Goal: Transaction & Acquisition: Book appointment/travel/reservation

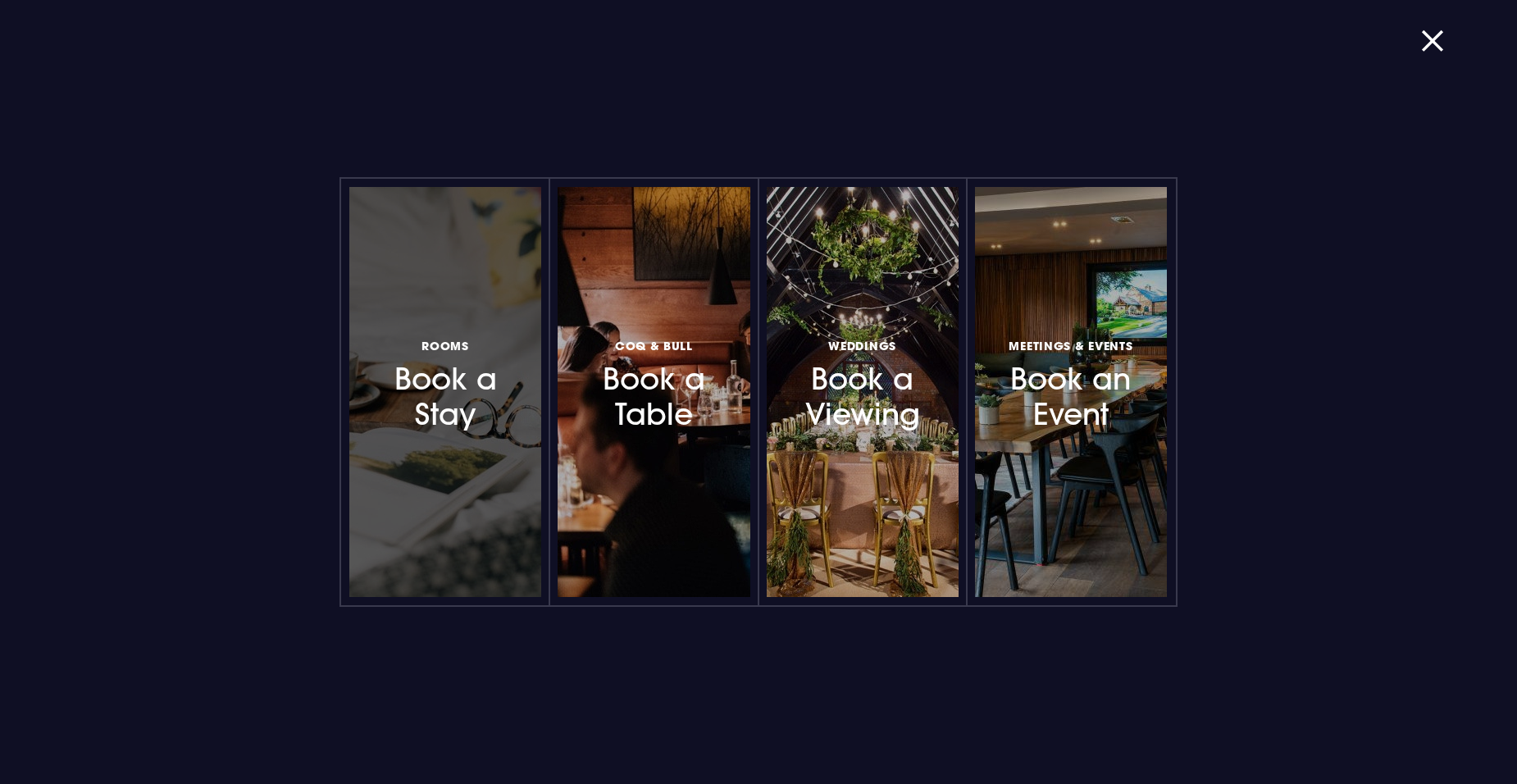
click at [458, 402] on h3 "Rooms Book a Stay" at bounding box center [445, 383] width 142 height 98
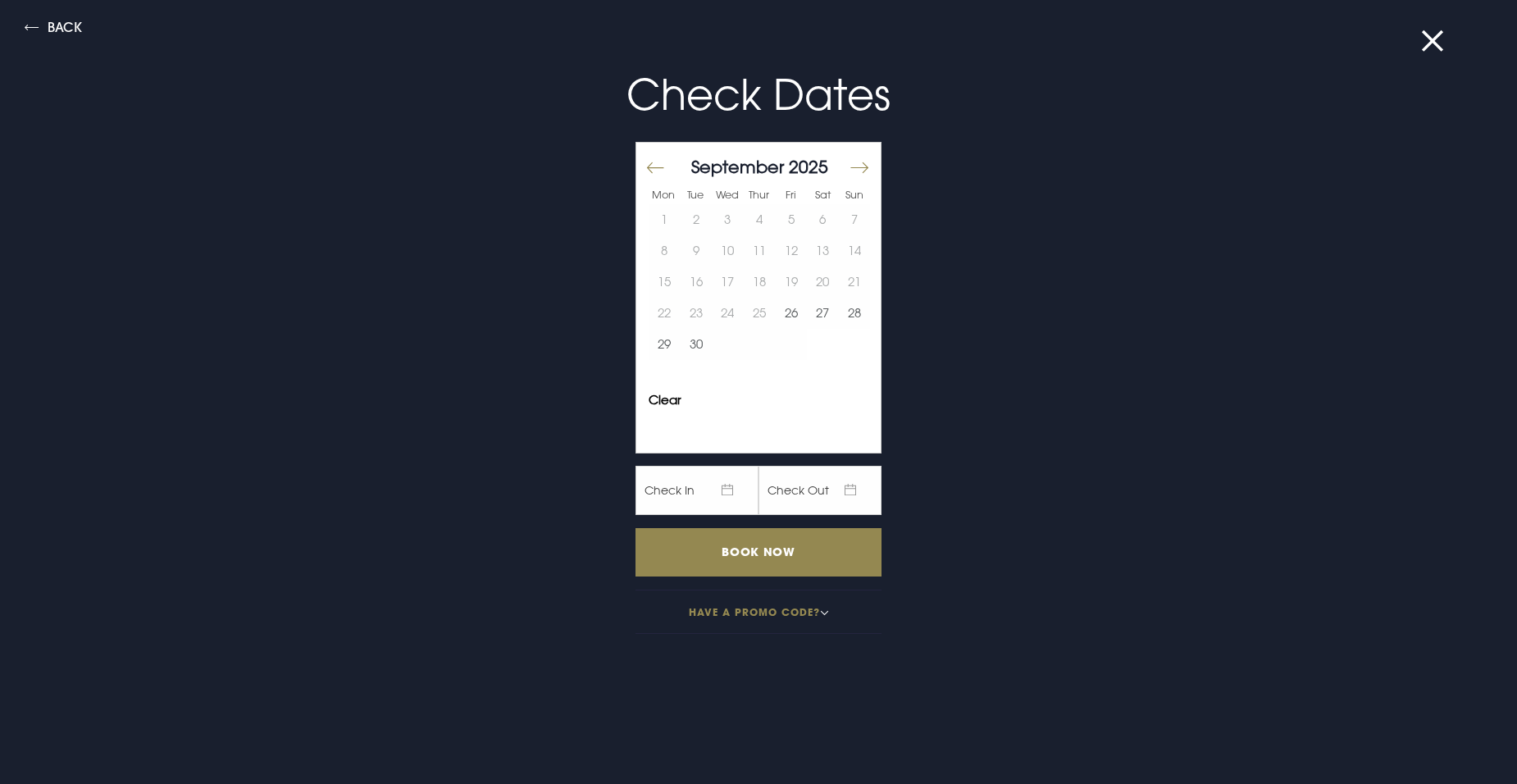
click at [850, 160] on button "Move forward to switch to the next month." at bounding box center [859, 168] width 20 height 35
click at [849, 167] on button "Move forward to switch to the next month." at bounding box center [859, 168] width 20 height 35
click at [781, 255] on button "9" at bounding box center [790, 251] width 32 height 31
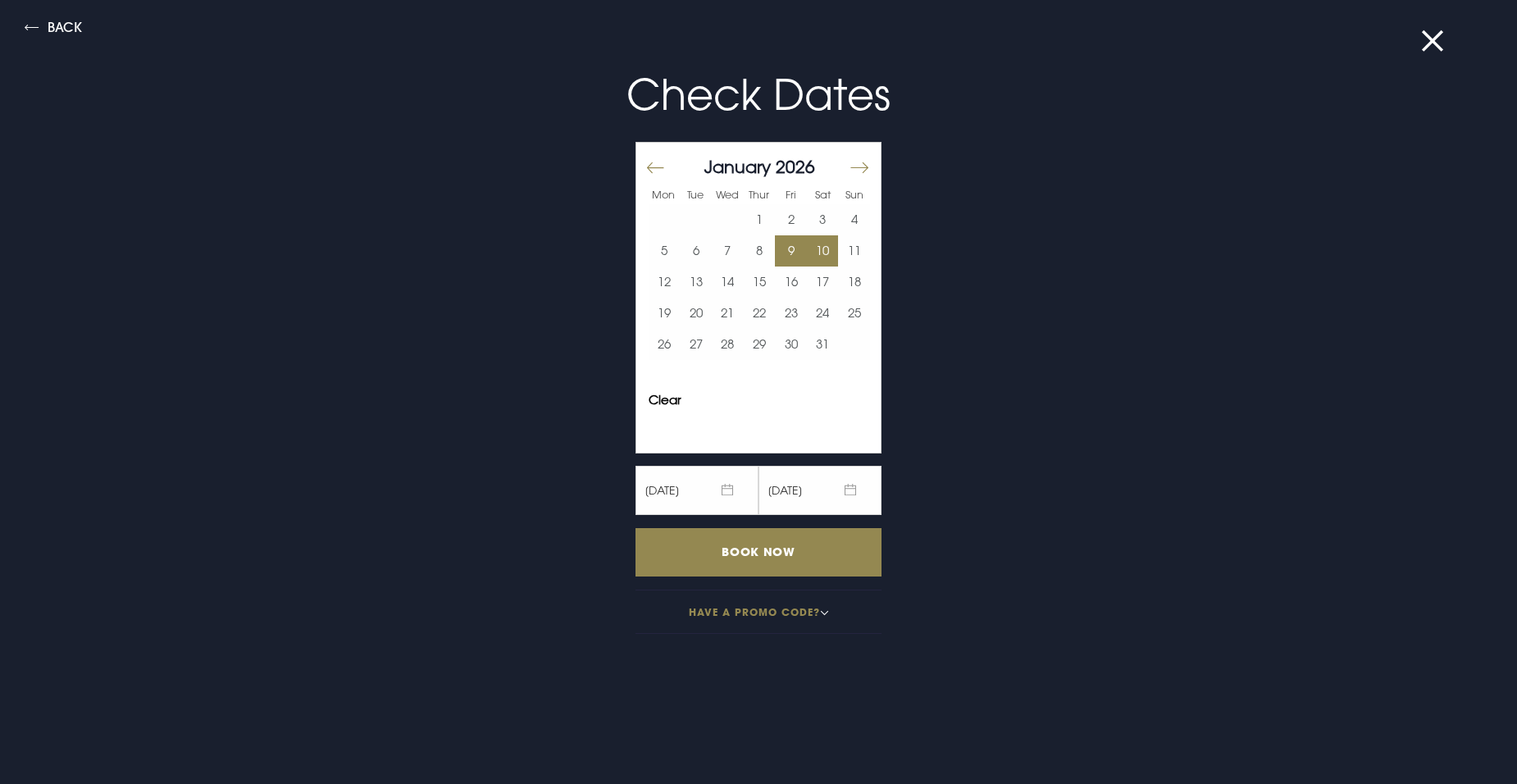
click at [808, 246] on button "10" at bounding box center [822, 251] width 32 height 31
click at [746, 548] on input "Book Now" at bounding box center [758, 551] width 246 height 48
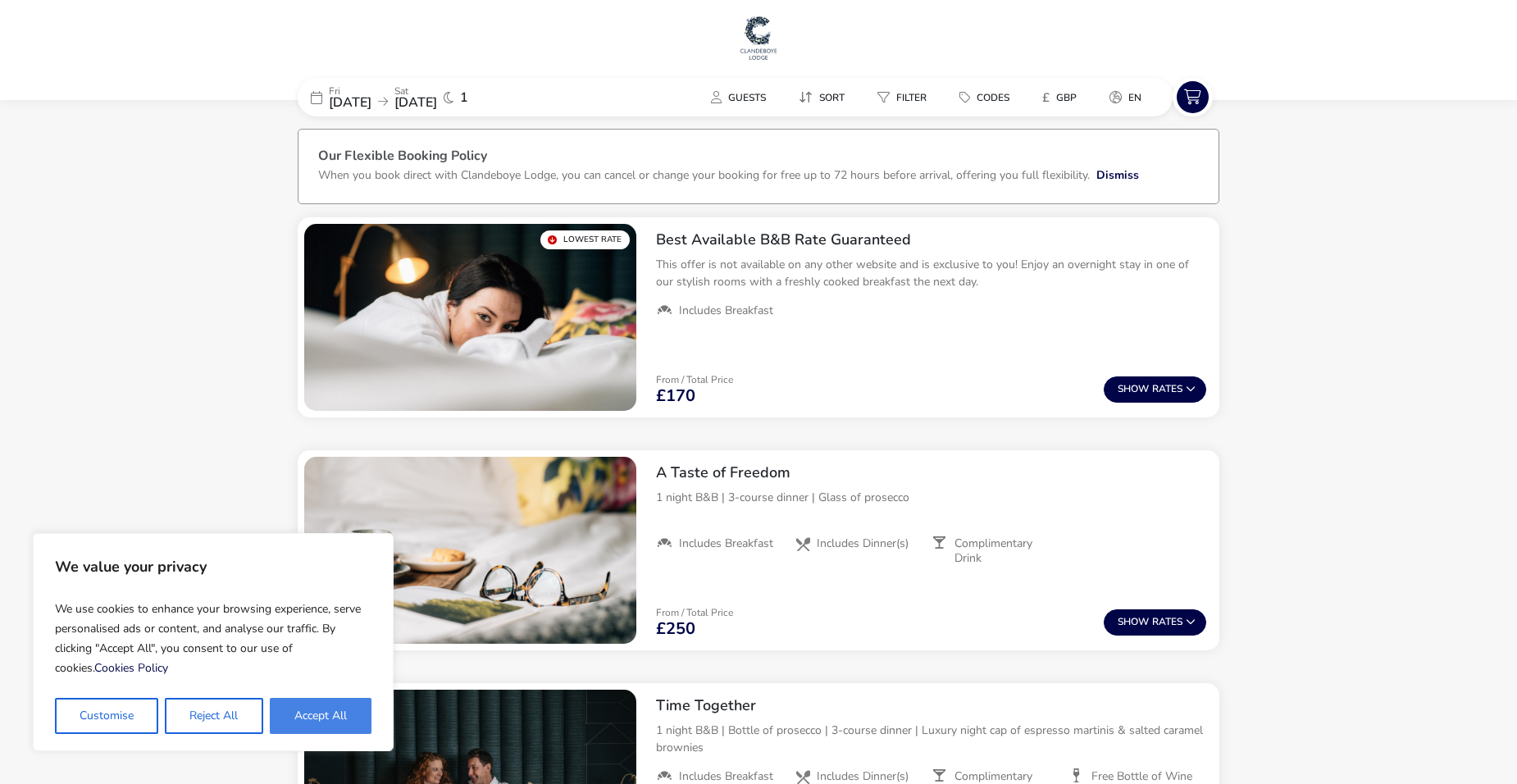
click at [334, 711] on button "Accept All" at bounding box center [320, 716] width 101 height 37
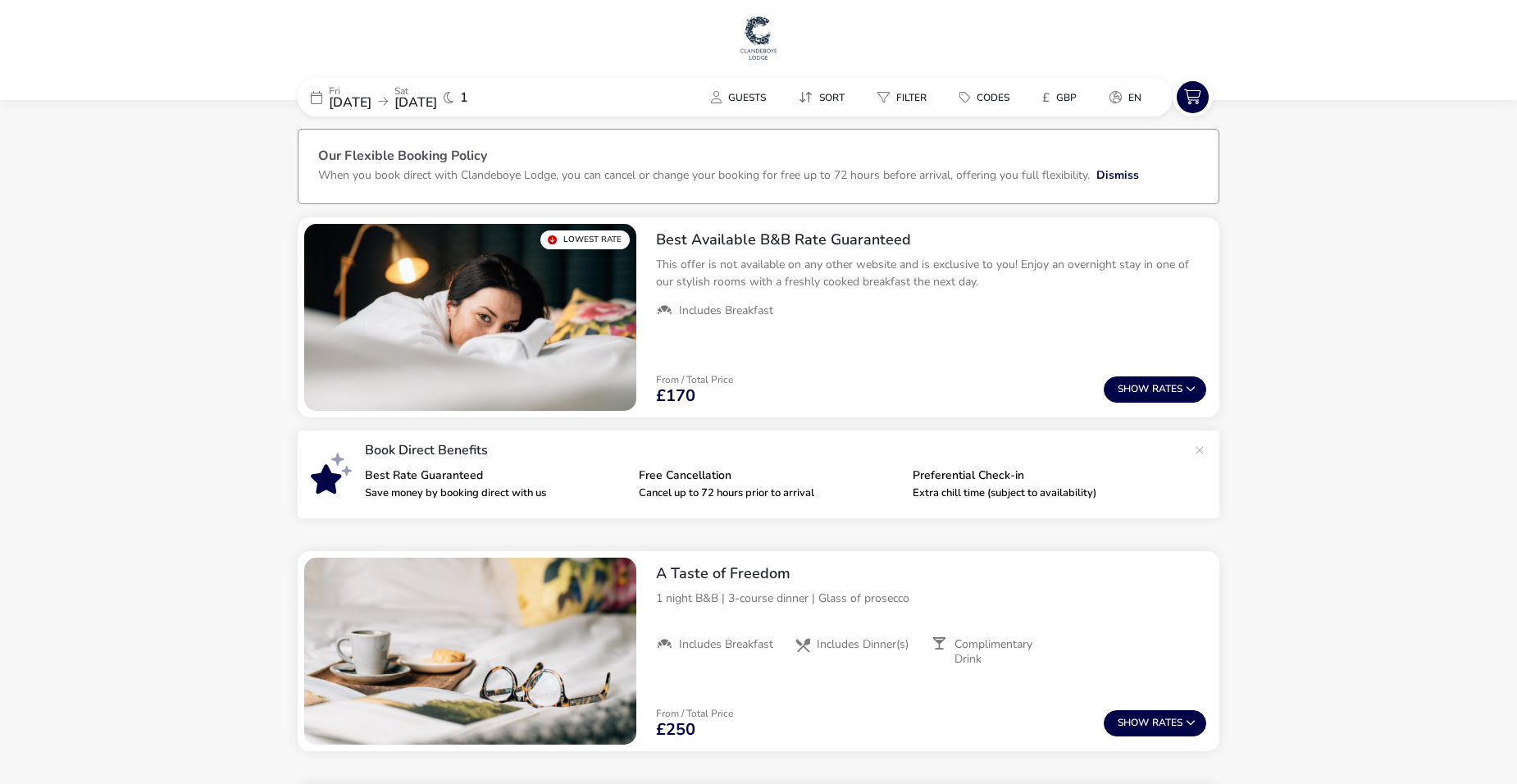
checkbox input "true"
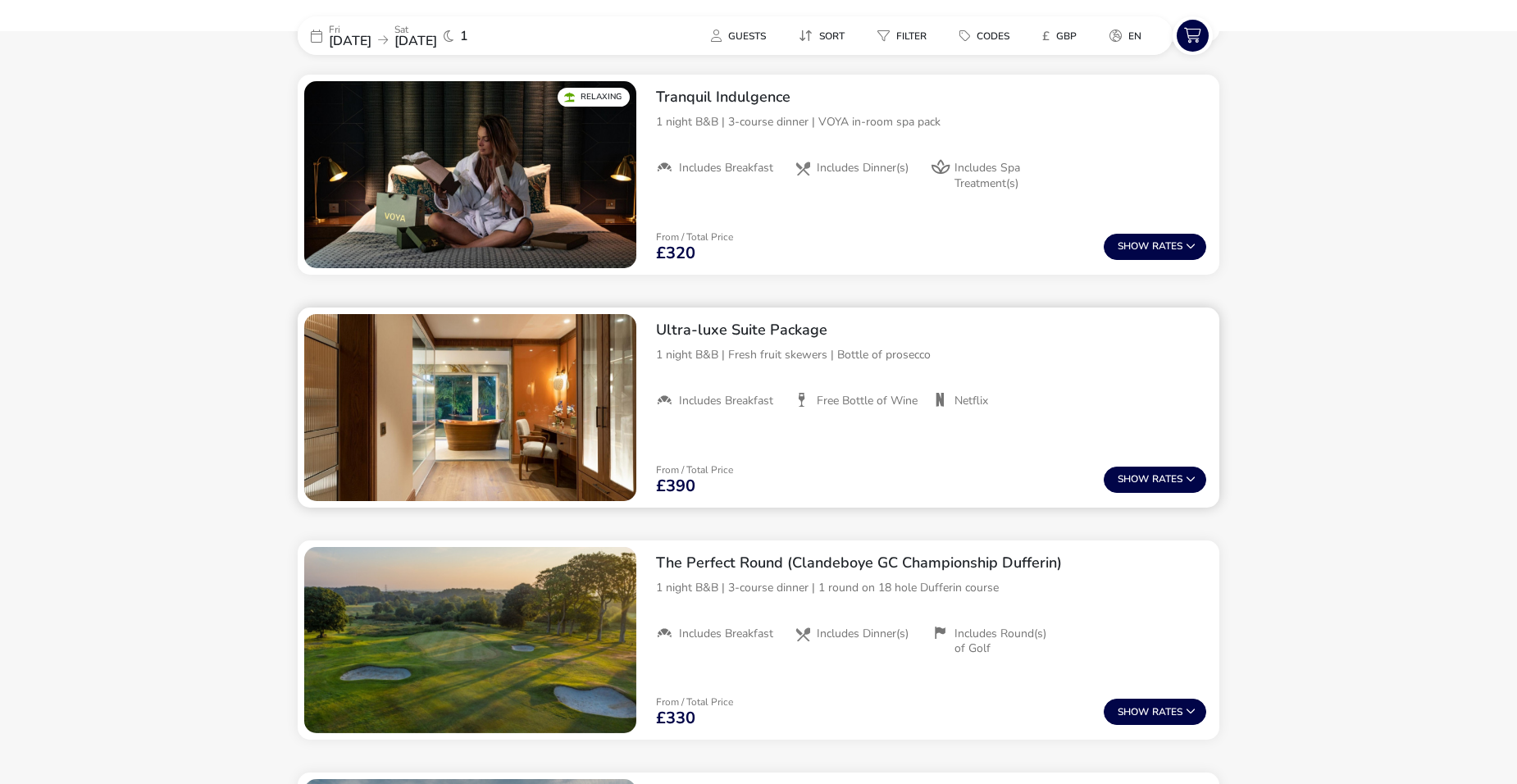
scroll to position [1111, 0]
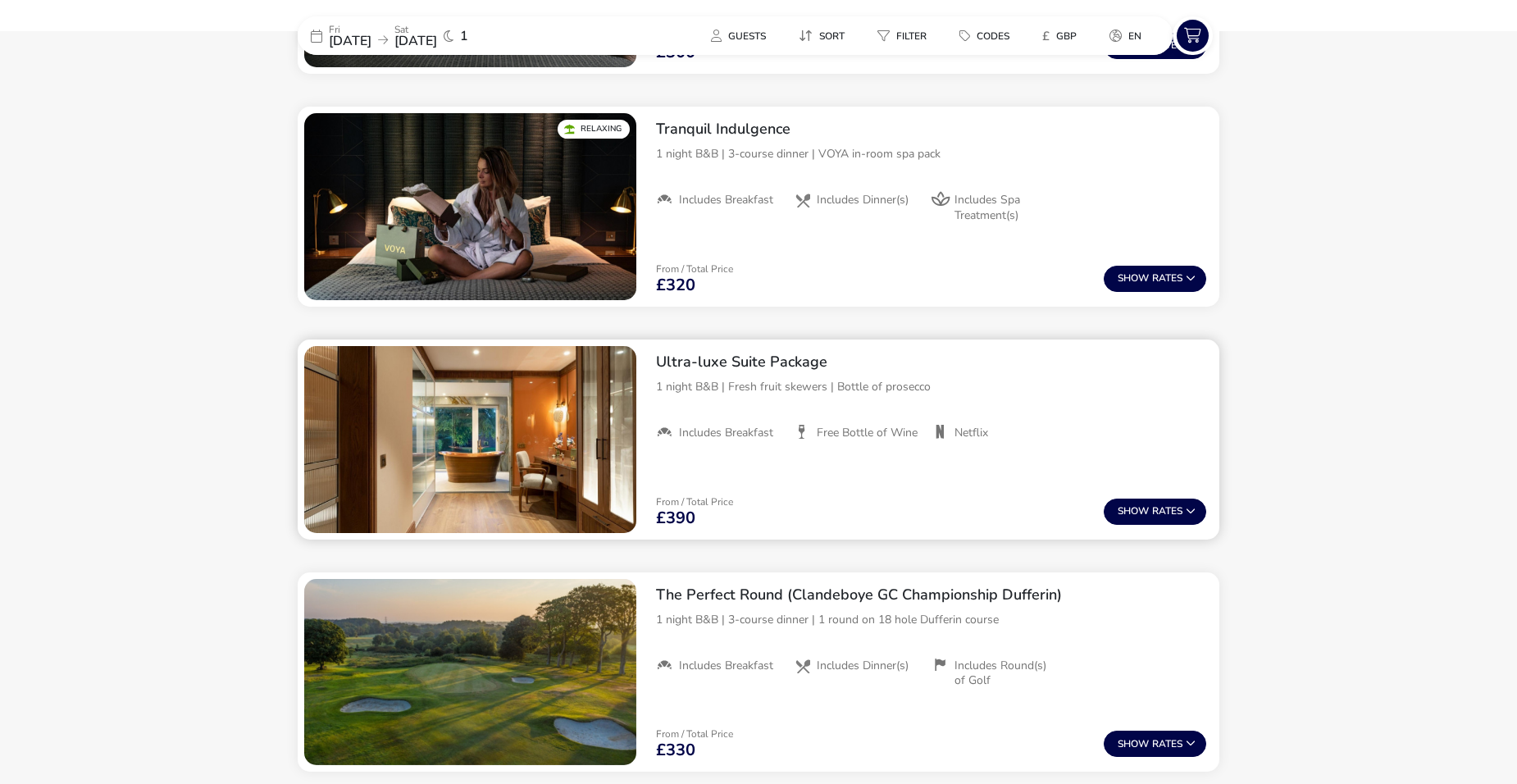
click at [607, 479] on img "1 / 1" at bounding box center [470, 439] width 332 height 187
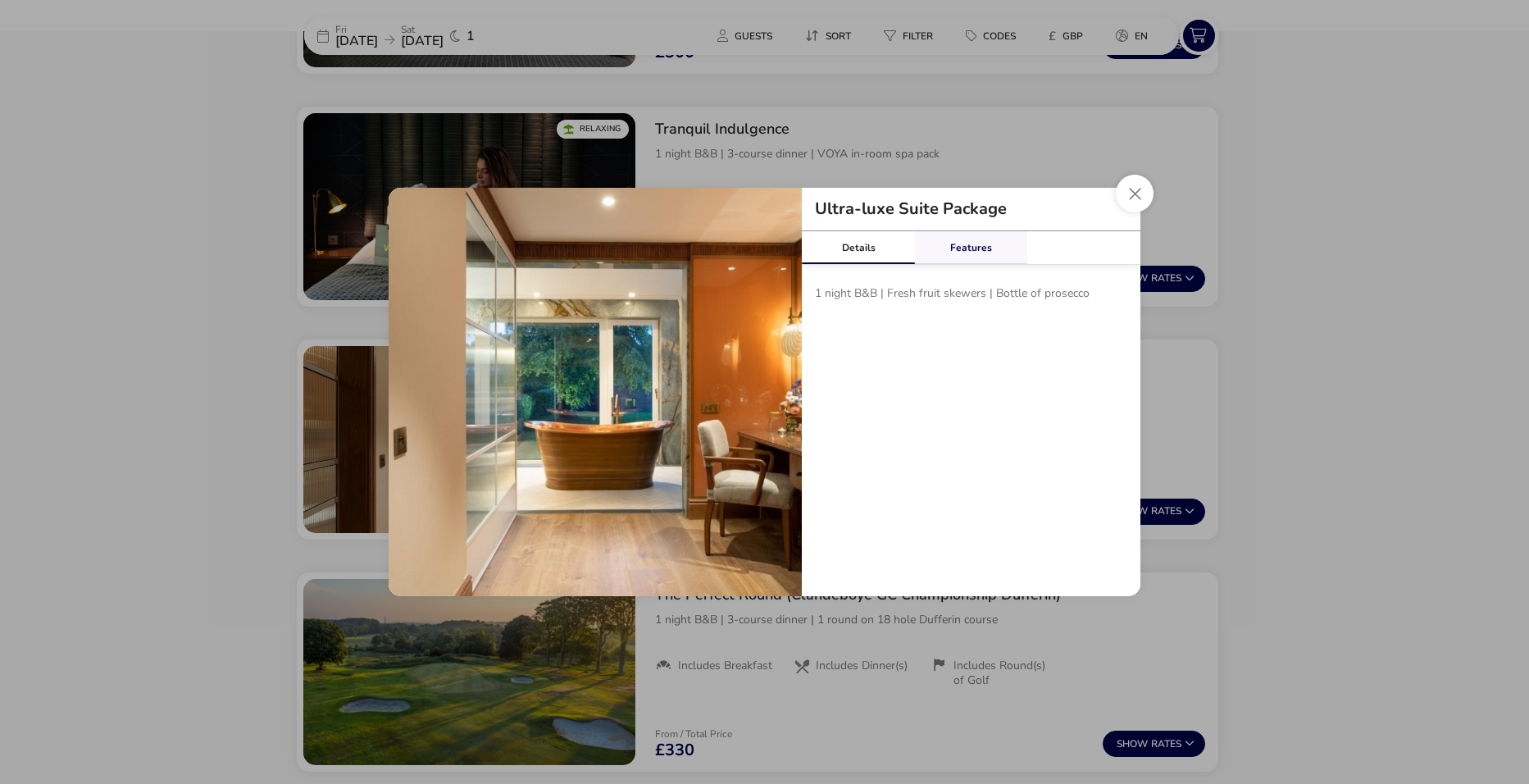
click at [968, 246] on link "Features" at bounding box center [971, 247] width 113 height 33
click at [864, 248] on link "Details" at bounding box center [859, 247] width 113 height 33
click at [1130, 193] on button "Close modal" at bounding box center [1135, 193] width 37 height 37
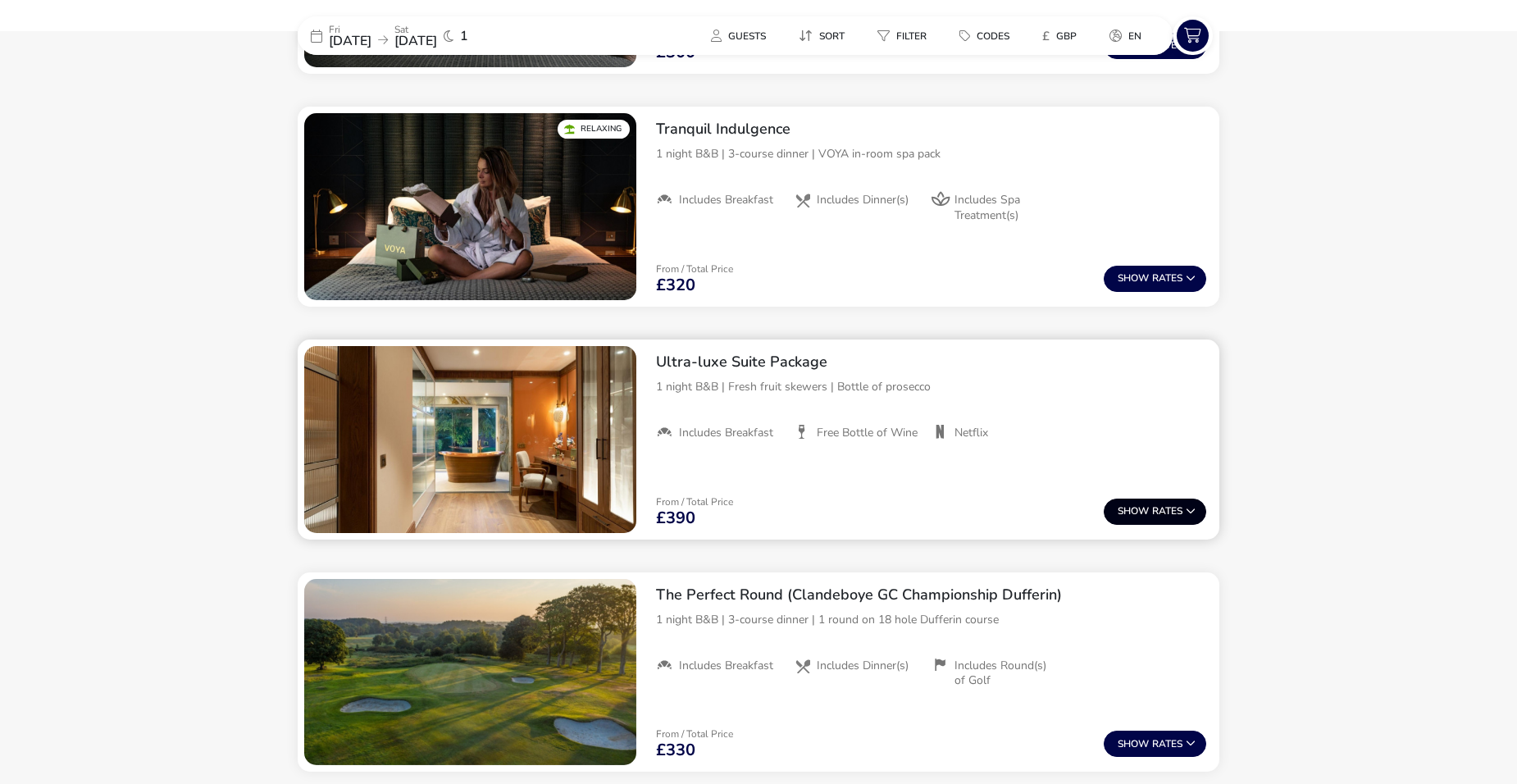
click at [1139, 507] on span "Show" at bounding box center [1135, 511] width 35 height 11
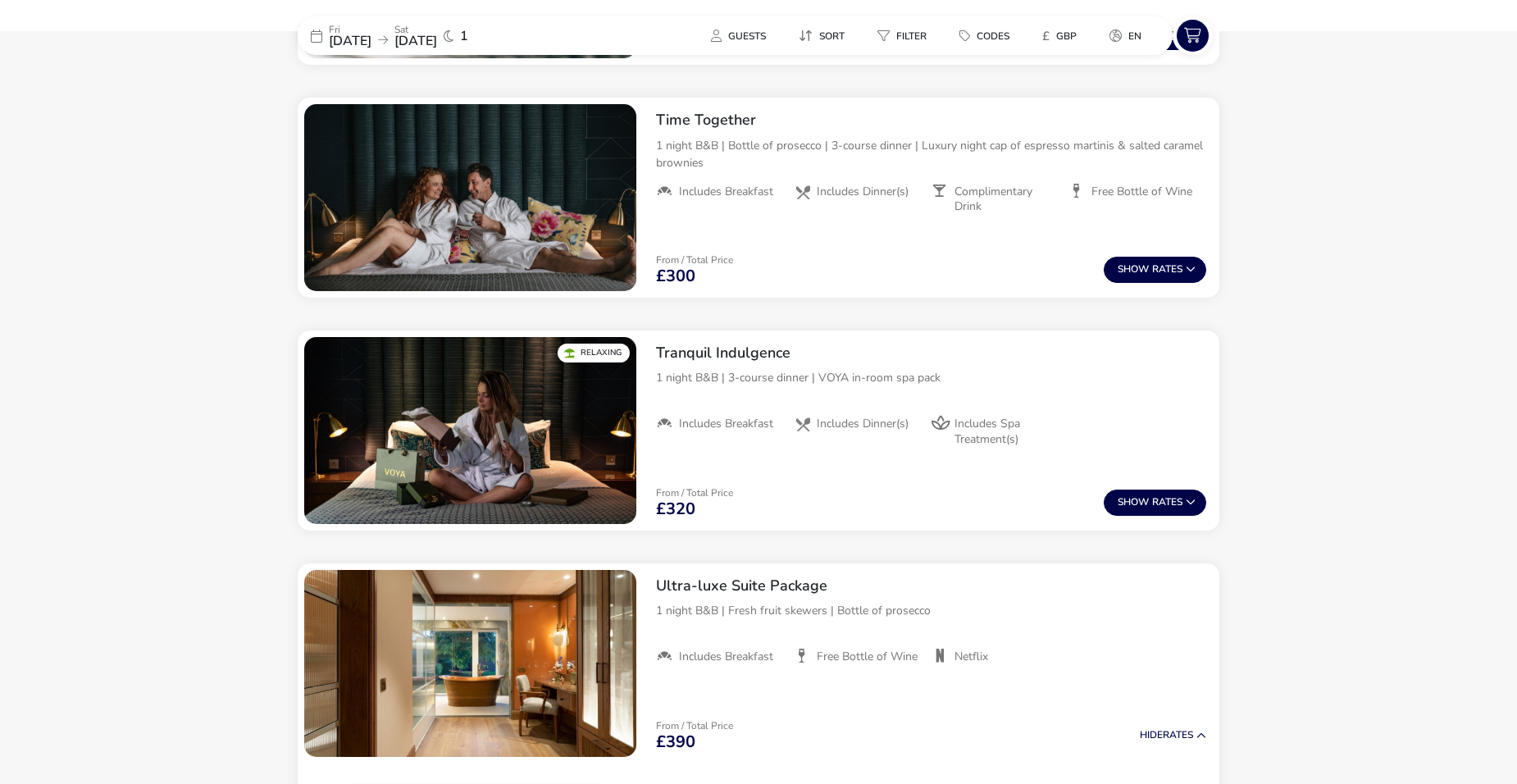
scroll to position [713, 0]
